Goal: Task Accomplishment & Management: Use online tool/utility

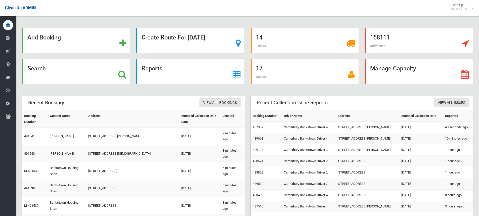
click at [117, 75] on div "Search" at bounding box center [76, 71] width 108 height 25
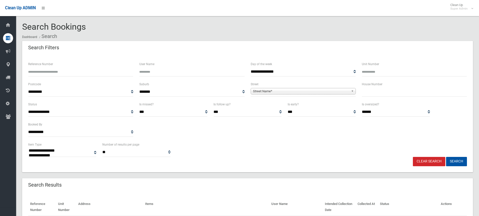
select select
click at [213, 53] on div "Search Filters" at bounding box center [247, 48] width 451 height 14
click at [382, 93] on input "text" at bounding box center [414, 91] width 105 height 9
type input "***"
click at [313, 89] on span "Street Name*" at bounding box center [301, 91] width 96 height 6
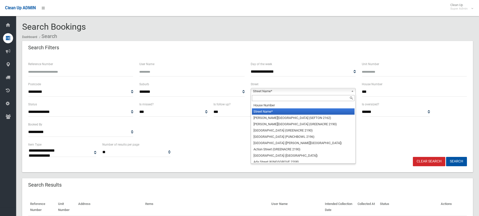
click at [291, 97] on input "text" at bounding box center [303, 98] width 103 height 6
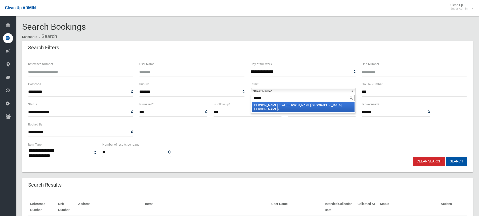
type input "******"
click at [279, 105] on li "[PERSON_NAME][GEOGRAPHIC_DATA] ([PERSON_NAME][GEOGRAPHIC_DATA][PERSON_NAME])" at bounding box center [303, 107] width 103 height 10
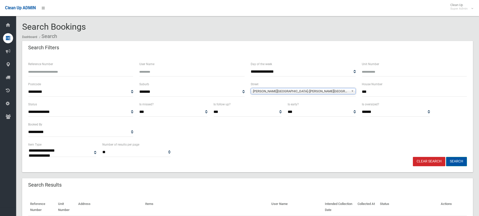
click at [460, 164] on button "Search" at bounding box center [456, 161] width 21 height 9
select select
click at [335, 144] on div "**********" at bounding box center [247, 149] width 445 height 15
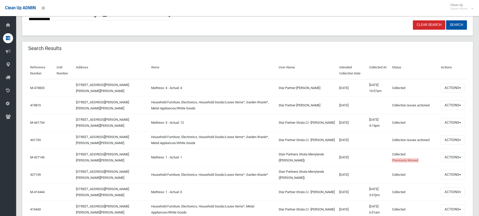
scroll to position [151, 0]
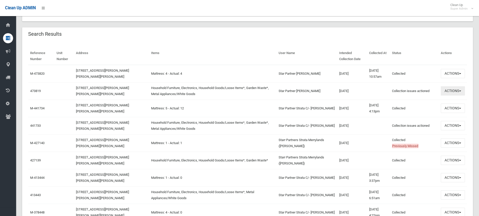
click at [447, 90] on button "Actions" at bounding box center [453, 90] width 24 height 9
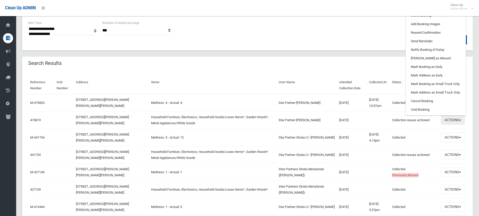
scroll to position [75, 0]
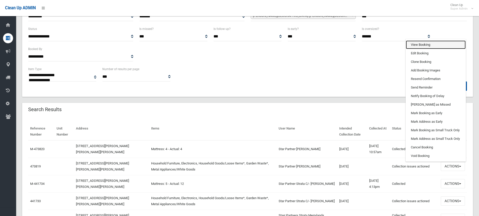
click at [428, 44] on link "View Booking" at bounding box center [436, 44] width 60 height 9
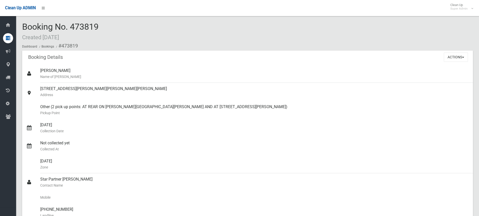
click at [120, 27] on div "Booking No. 473819 Created [DATE] Dashboard Bookings #473819" at bounding box center [247, 36] width 451 height 28
click at [103, 29] on div "Booking No. 473819 Created [DATE] Dashboard Bookings #473819" at bounding box center [247, 36] width 451 height 28
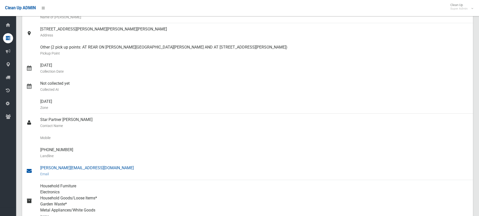
scroll to position [75, 0]
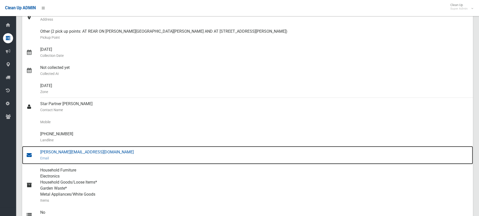
click at [55, 150] on div "dylan@starstrata.net.au Email" at bounding box center [254, 155] width 429 height 18
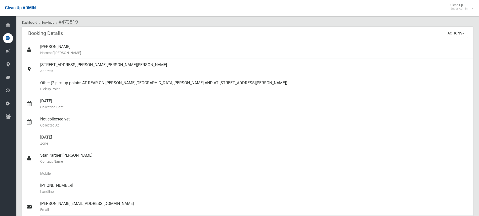
scroll to position [0, 0]
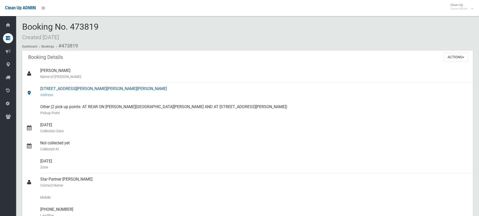
drag, startPoint x: 40, startPoint y: 88, endPoint x: 99, endPoint y: 88, distance: 58.6
click at [99, 88] on div "124 Gurney Road, CHESTER HILL NSW 2162 Address" at bounding box center [254, 92] width 429 height 18
copy div "124 Gurney Road, CHESTER HILL"
